Goal: Transaction & Acquisition: Purchase product/service

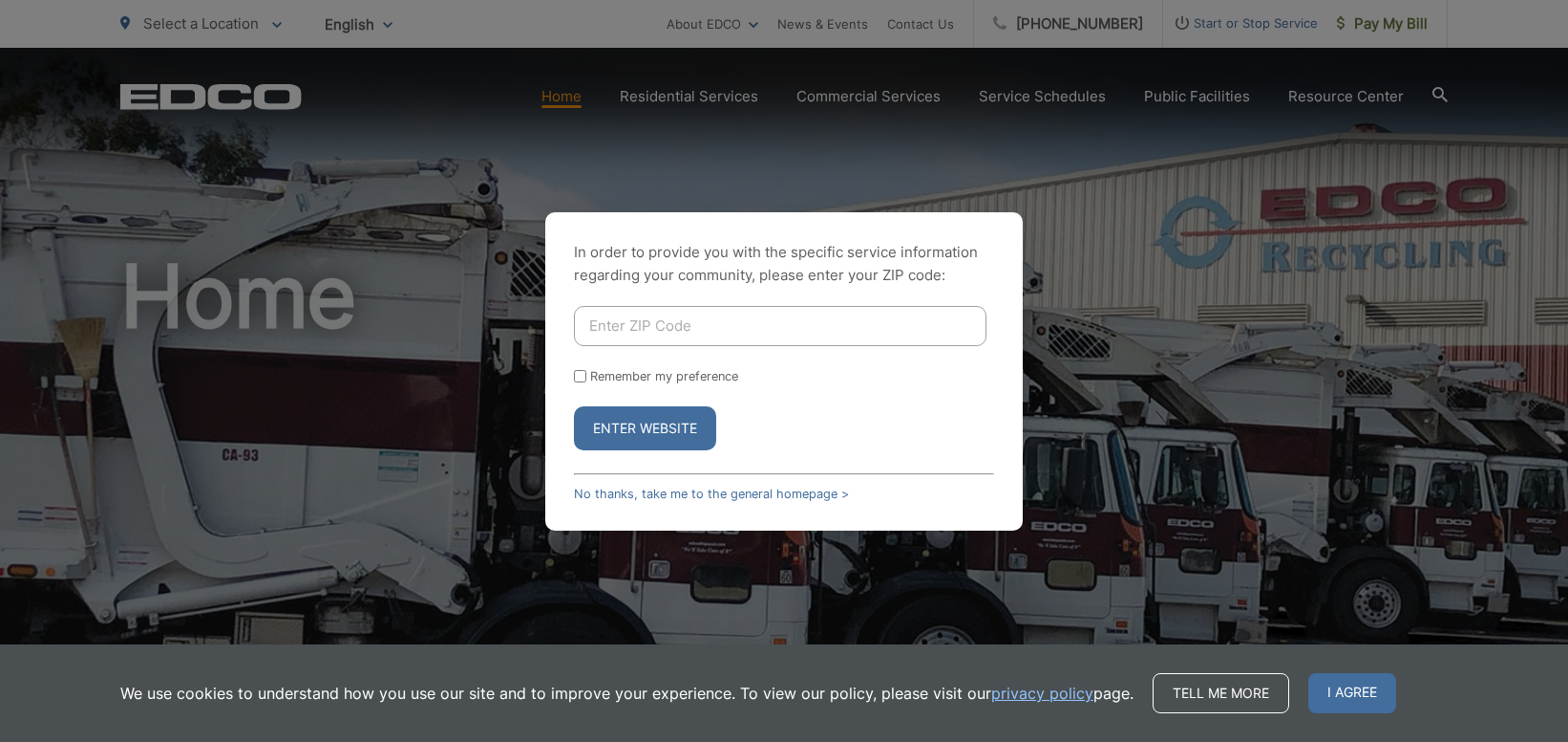
click at [679, 315] on input "Enter ZIP Code" at bounding box center [780, 326] width 413 height 41
type input "92084"
click at [584, 374] on input "Remember my preference" at bounding box center [580, 375] width 13 height 13
checkbox input "true"
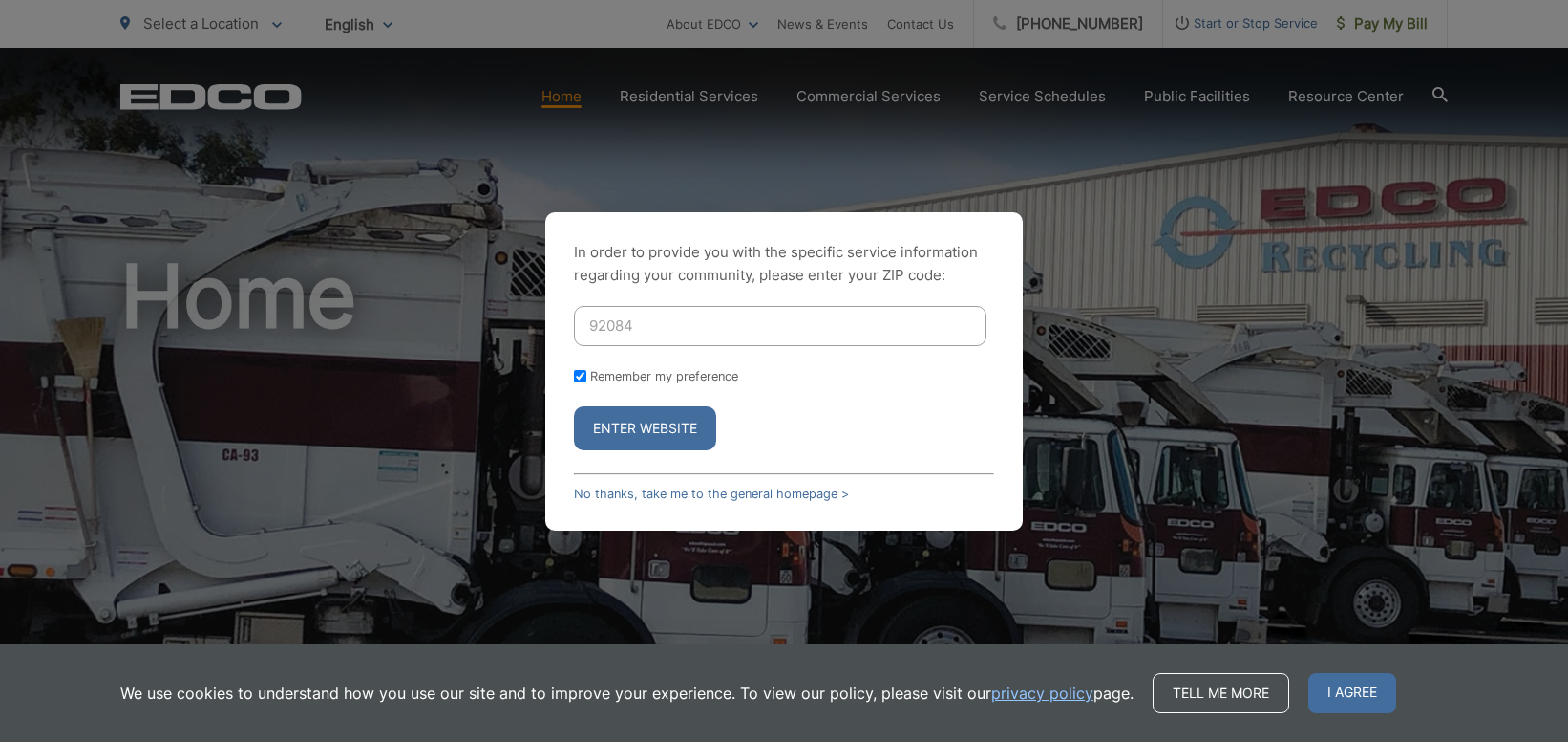
click at [614, 425] on button "Enter Website" at bounding box center [645, 428] width 142 height 43
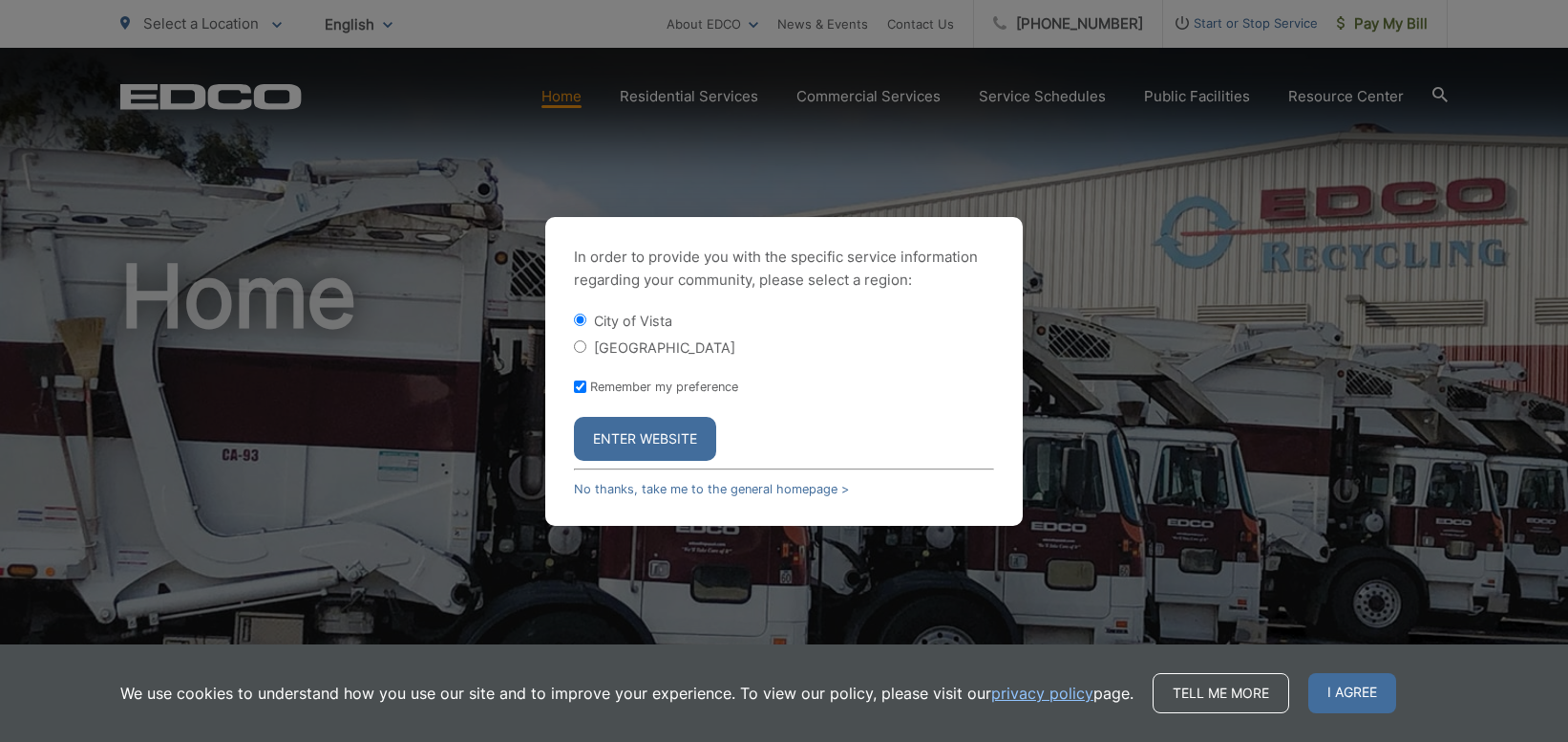
click at [634, 429] on button "Enter Website" at bounding box center [645, 439] width 142 height 43
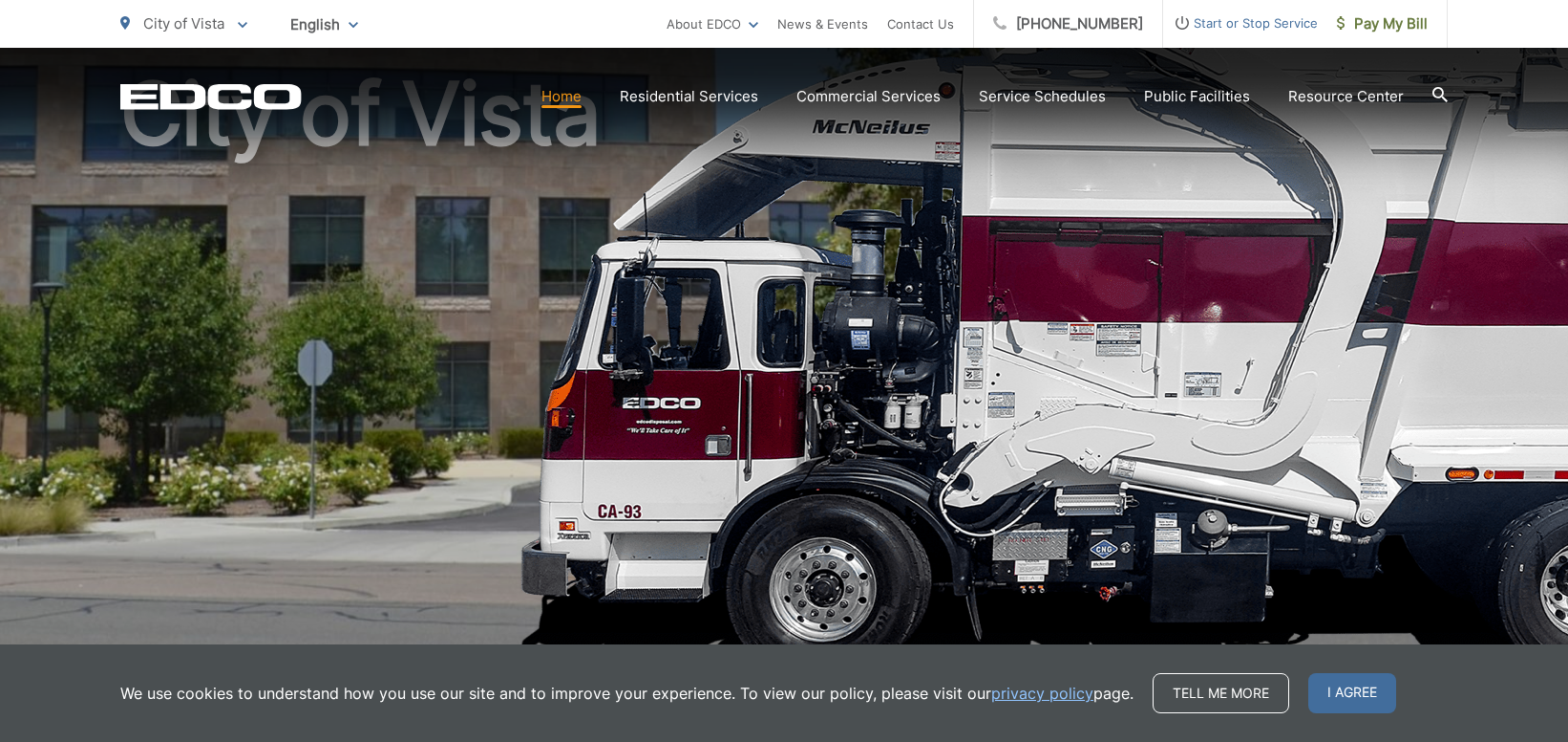
scroll to position [577, 0]
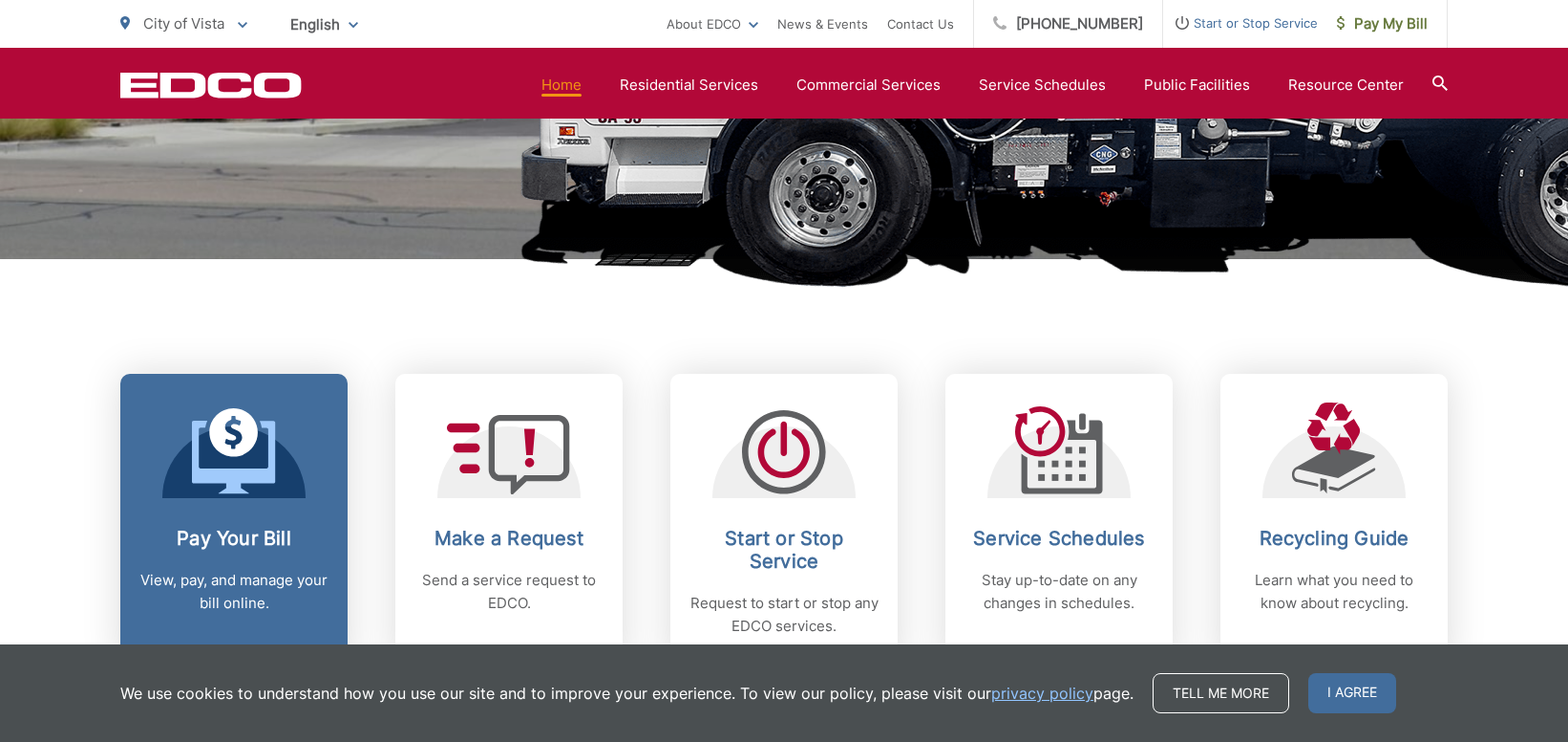
click at [196, 616] on link "Pay Your Bill View, pay, and manage your bill online." at bounding box center [234, 520] width 227 height 292
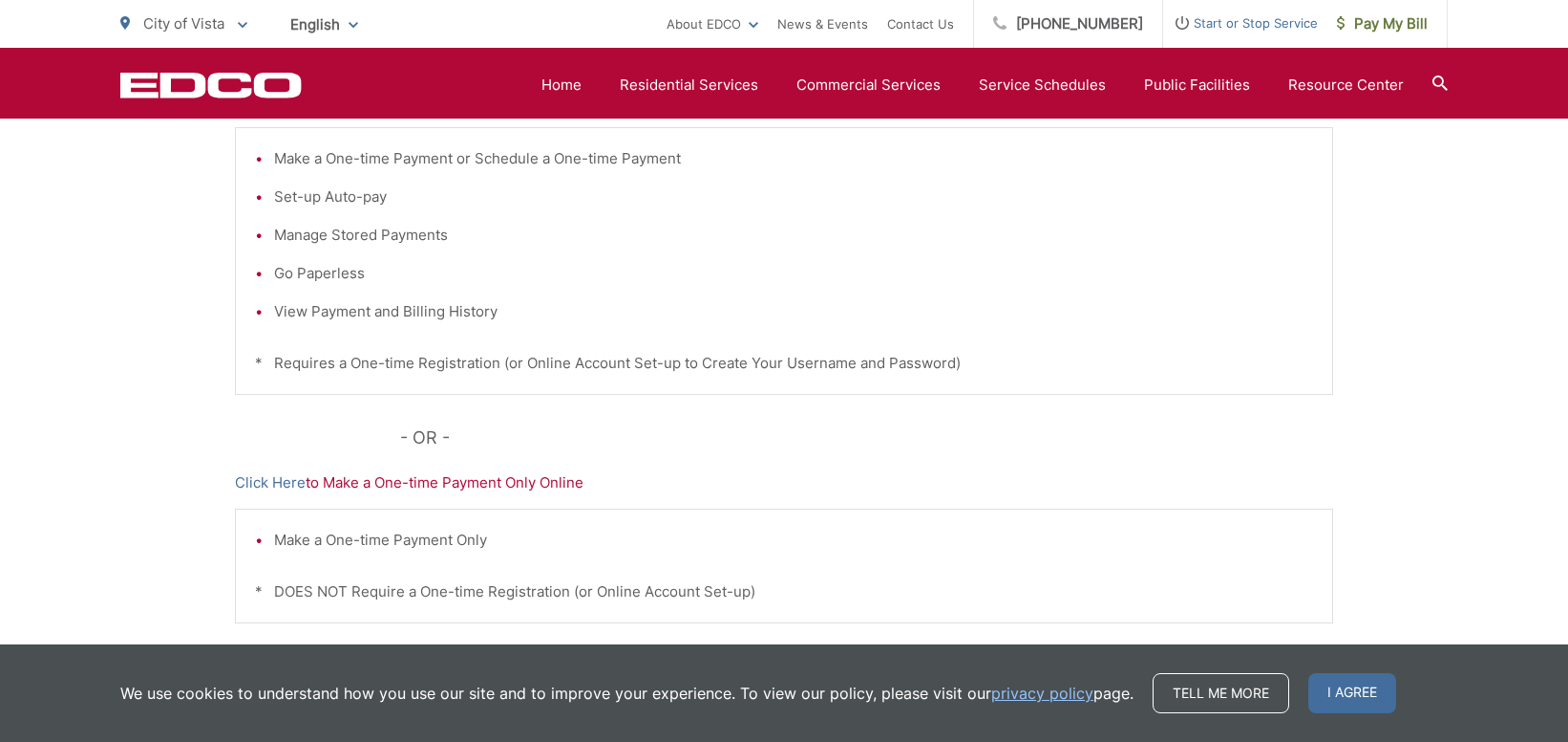
scroll to position [479, 0]
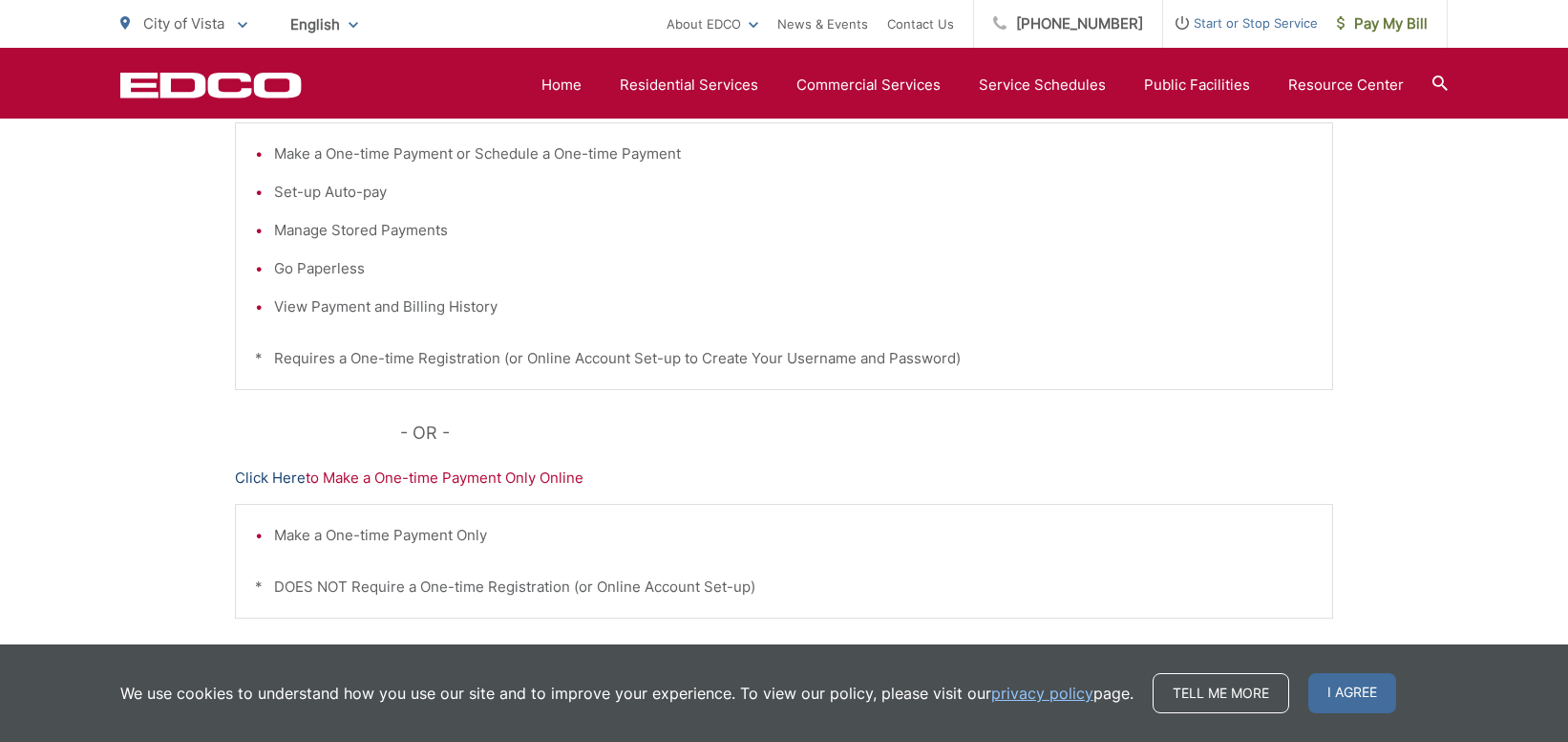
click at [283, 475] on link "Click Here" at bounding box center [271, 477] width 71 height 23
